Goal: Task Accomplishment & Management: Manage account settings

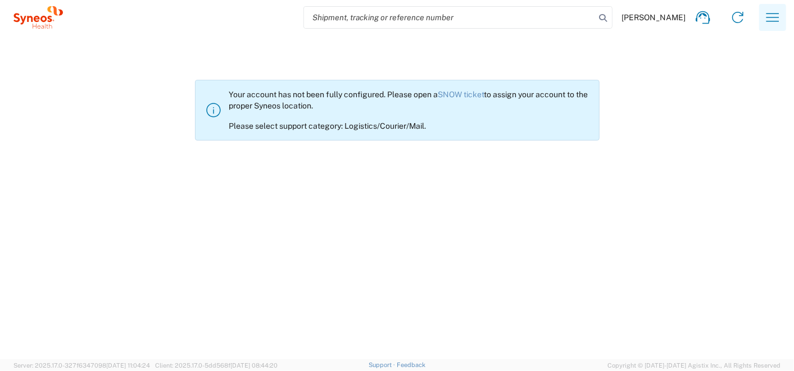
click at [775, 17] on icon "button" at bounding box center [773, 17] width 13 height 8
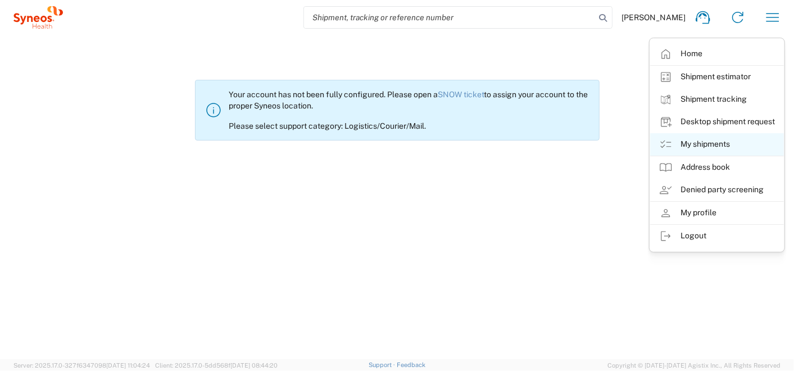
click at [694, 144] on link "My shipments" at bounding box center [717, 144] width 134 height 22
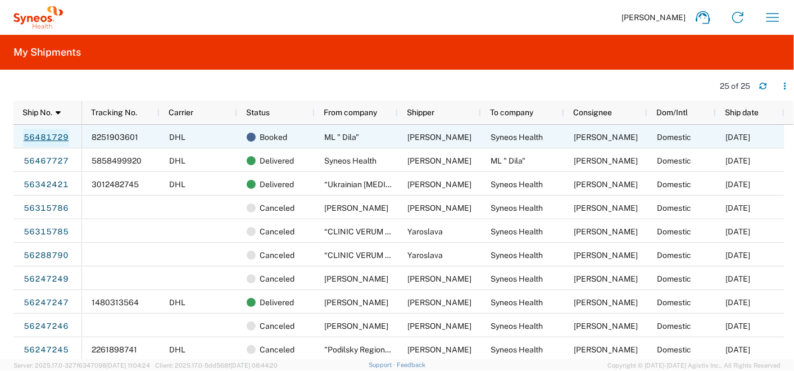
click at [55, 134] on link "56481729" at bounding box center [46, 138] width 46 height 18
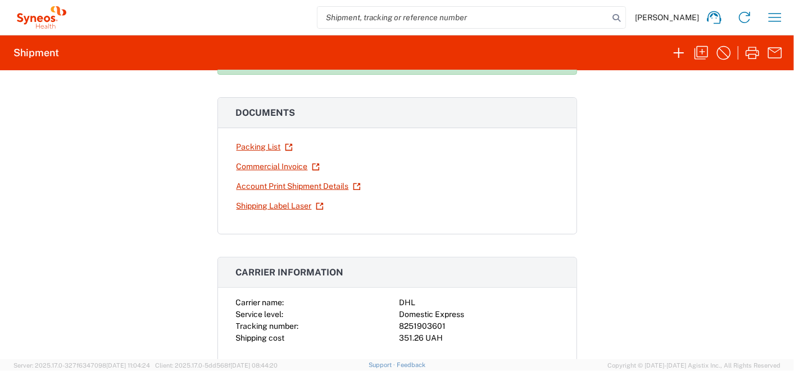
scroll to position [125, 0]
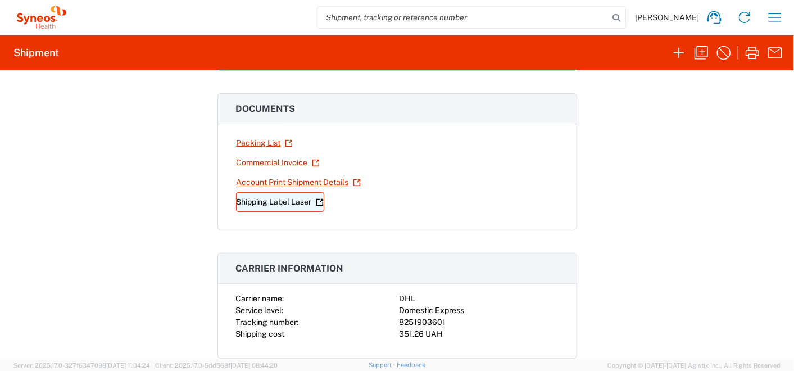
click at [250, 202] on link "Shipping Label Laser" at bounding box center [280, 202] width 88 height 20
